Goal: Task Accomplishment & Management: Manage account settings

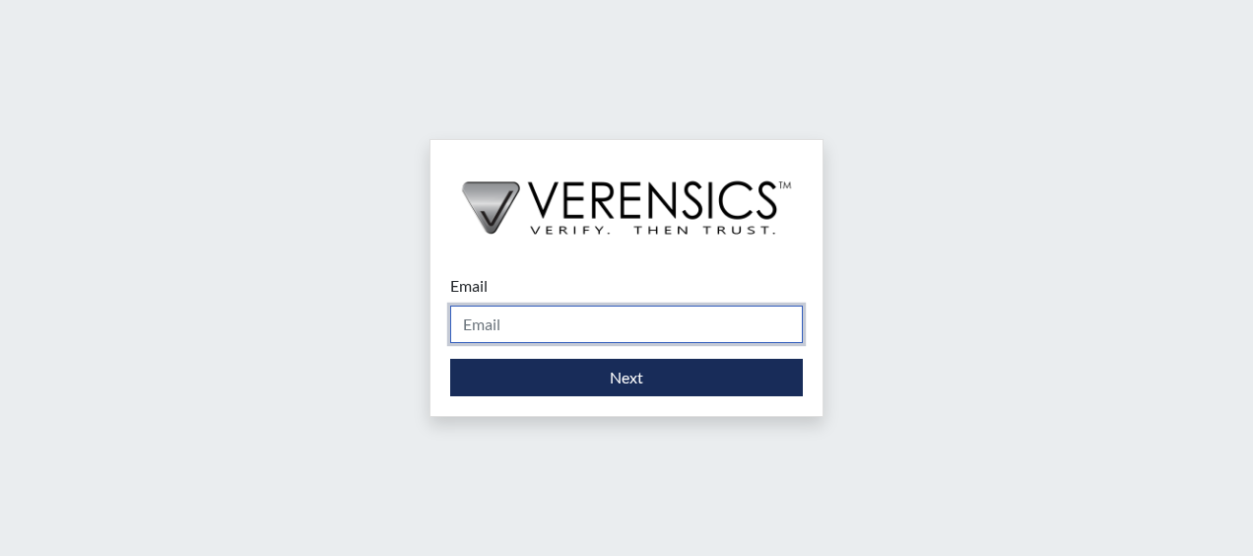
click at [476, 334] on input "Email" at bounding box center [626, 323] width 353 height 37
type input "floyd.mercy@doc.sc.gov"
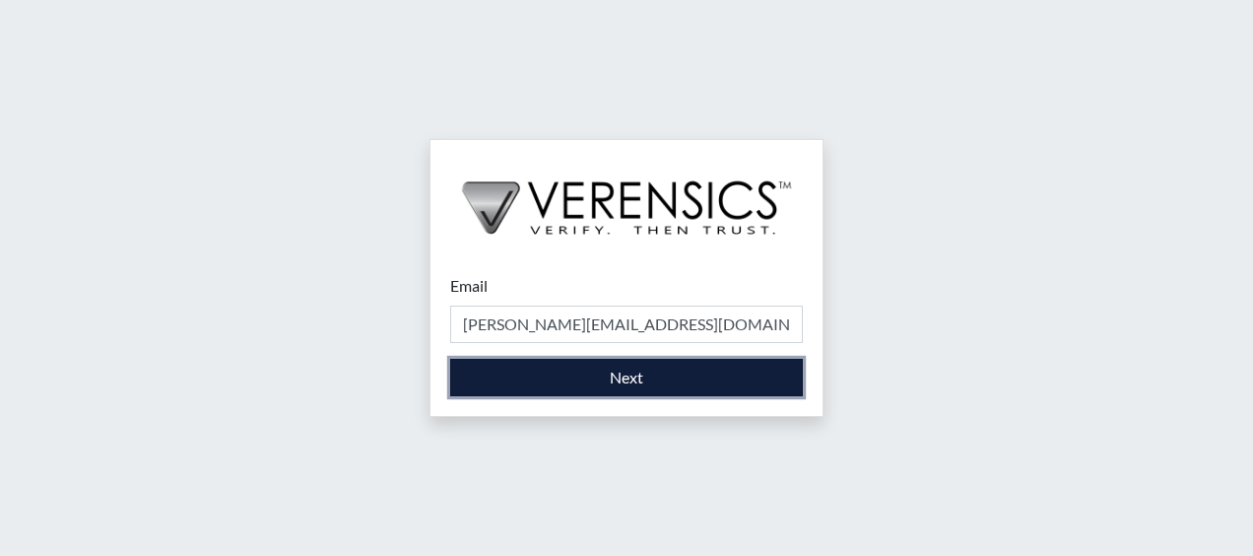
click at [603, 366] on button "Next" at bounding box center [626, 377] width 353 height 37
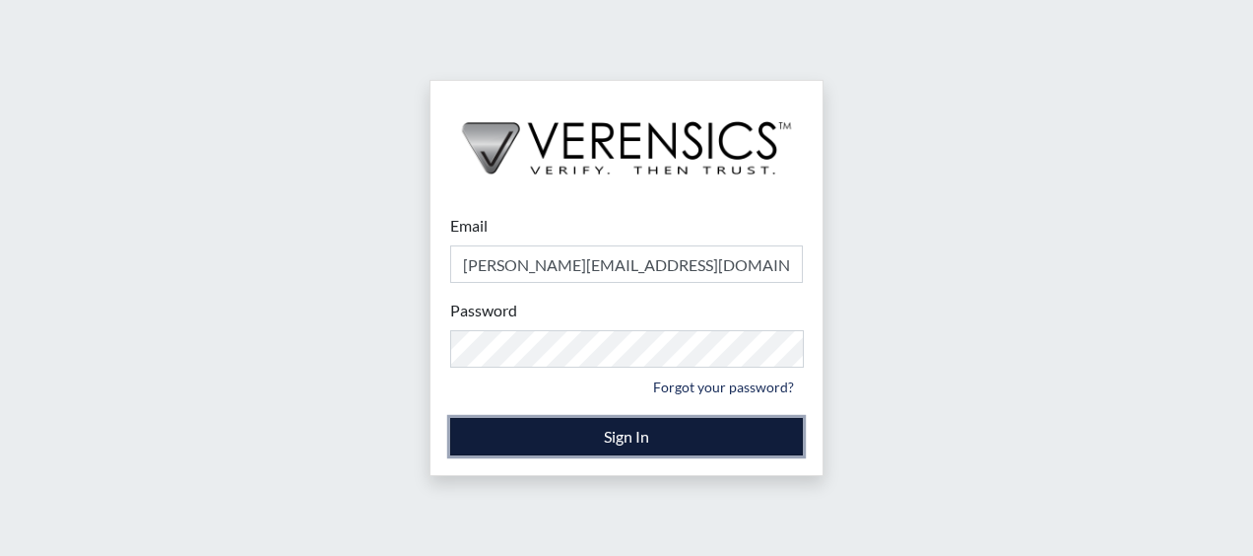
click at [661, 433] on button "Sign In" at bounding box center [626, 436] width 353 height 37
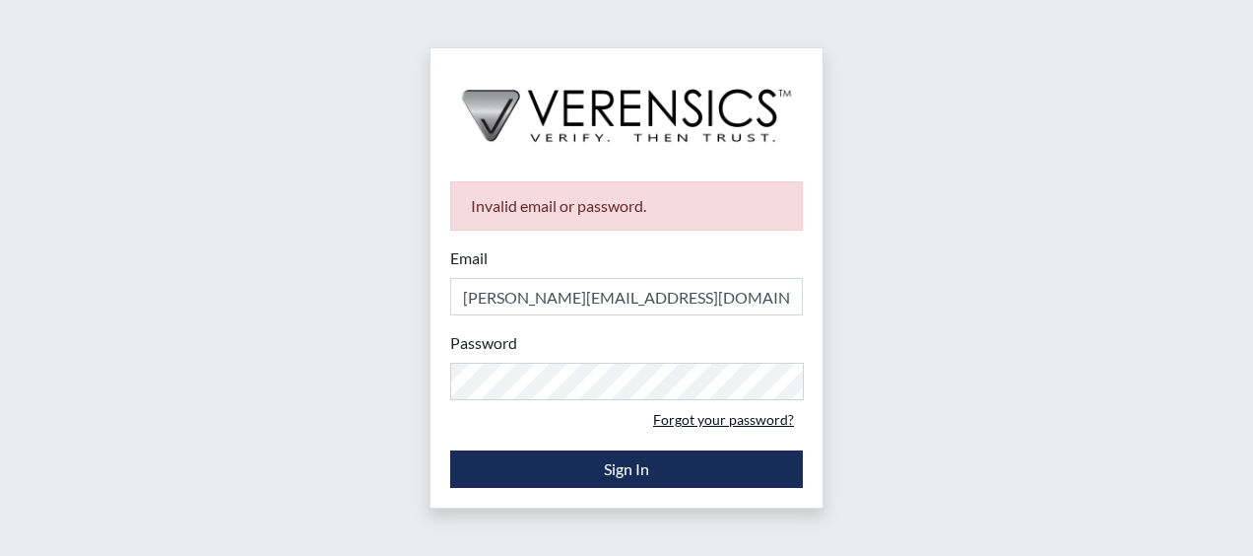
click at [711, 420] on link "Forgot your password?" at bounding box center [723, 419] width 159 height 31
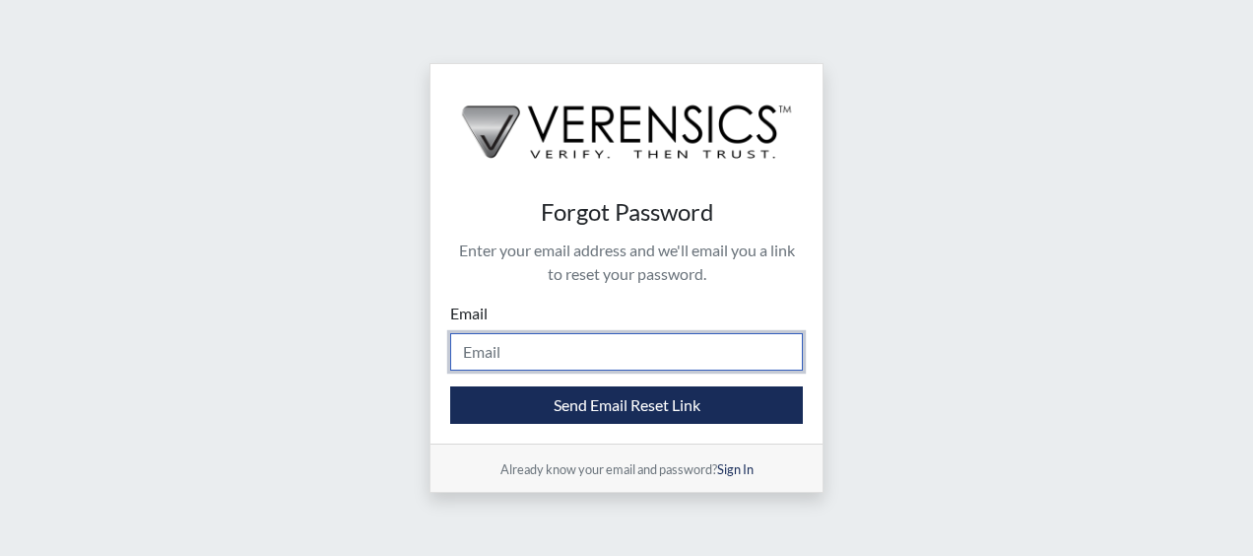
click at [493, 353] on input "Email" at bounding box center [626, 351] width 353 height 37
type input "floyd.mercy@doc.sc.gov"
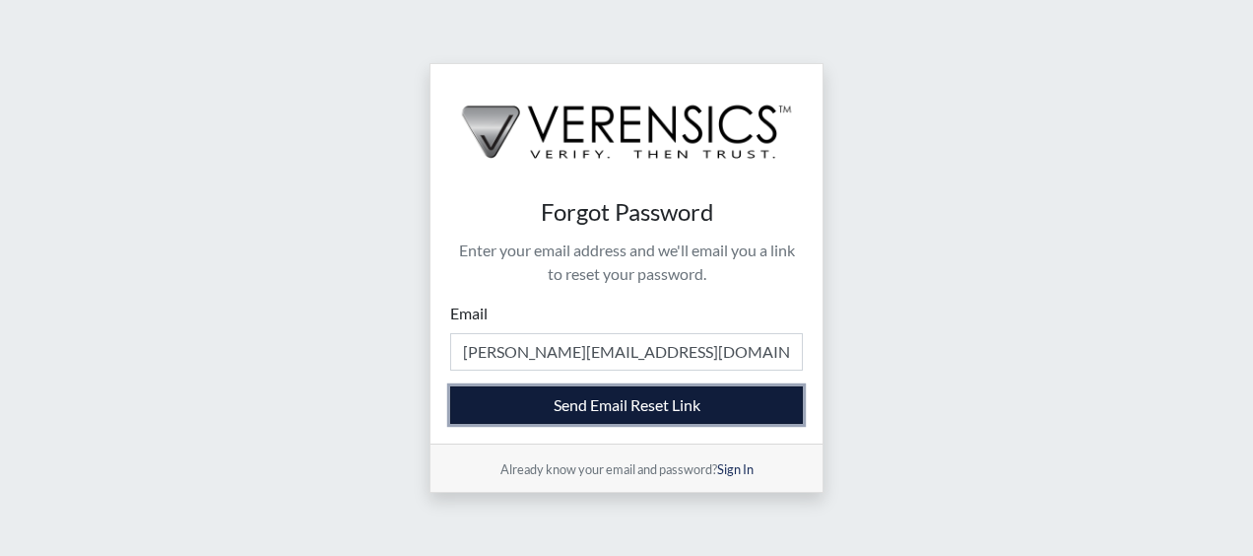
click at [602, 397] on button "Send Email Reset Link" at bounding box center [626, 404] width 353 height 37
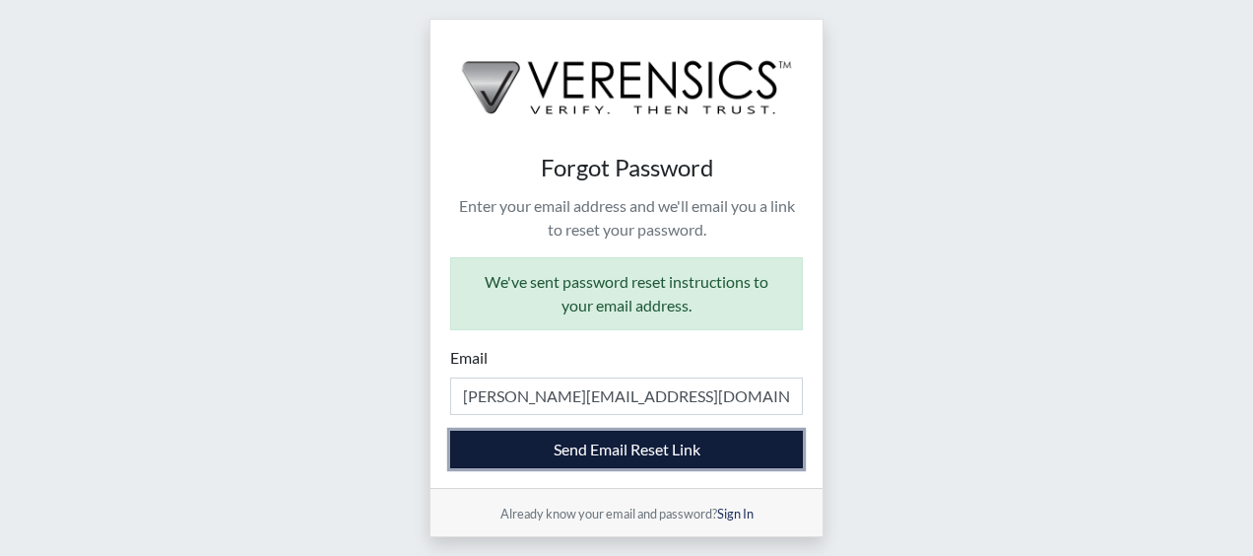
click at [561, 449] on button "Send Email Reset Link" at bounding box center [626, 449] width 353 height 37
